Goal: Task Accomplishment & Management: Complete application form

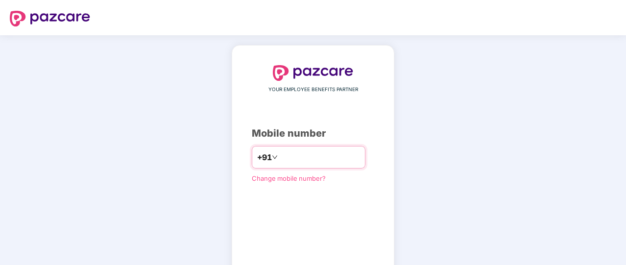
click at [294, 153] on input "number" at bounding box center [320, 157] width 80 height 16
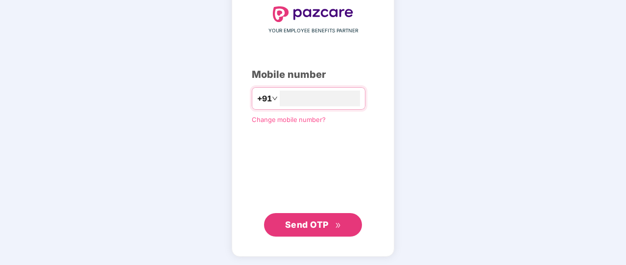
type input "**********"
click at [325, 224] on span "Send OTP" at bounding box center [307, 224] width 44 height 10
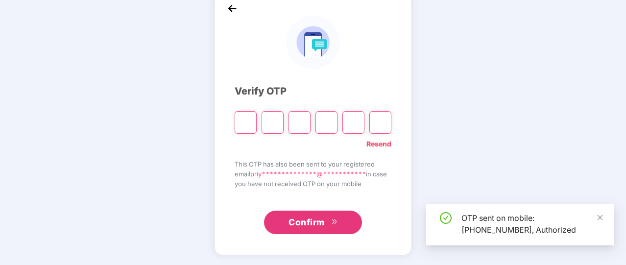
scroll to position [54, 0]
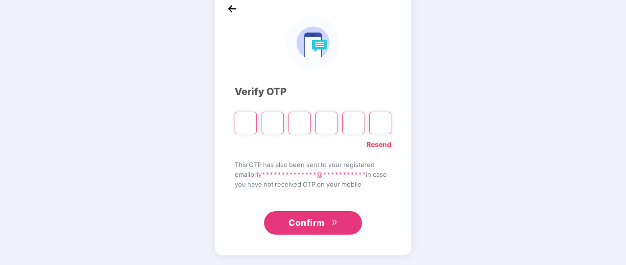
type input "*"
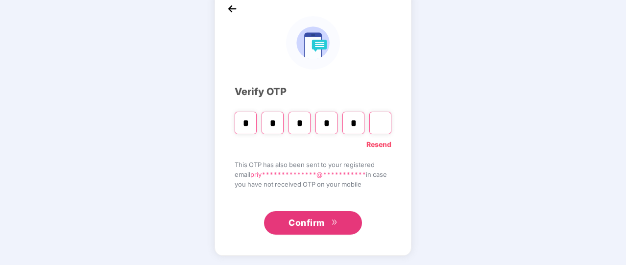
type input "*"
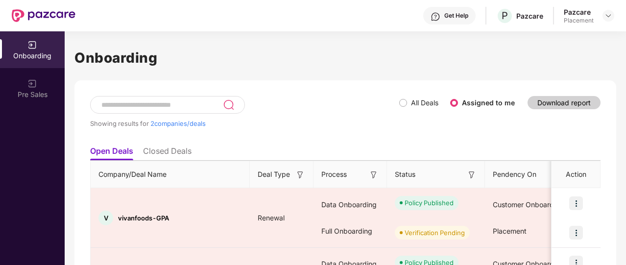
click at [427, 101] on label "All Deals" at bounding box center [424, 102] width 27 height 8
